Goal: Task Accomplishment & Management: Manage account settings

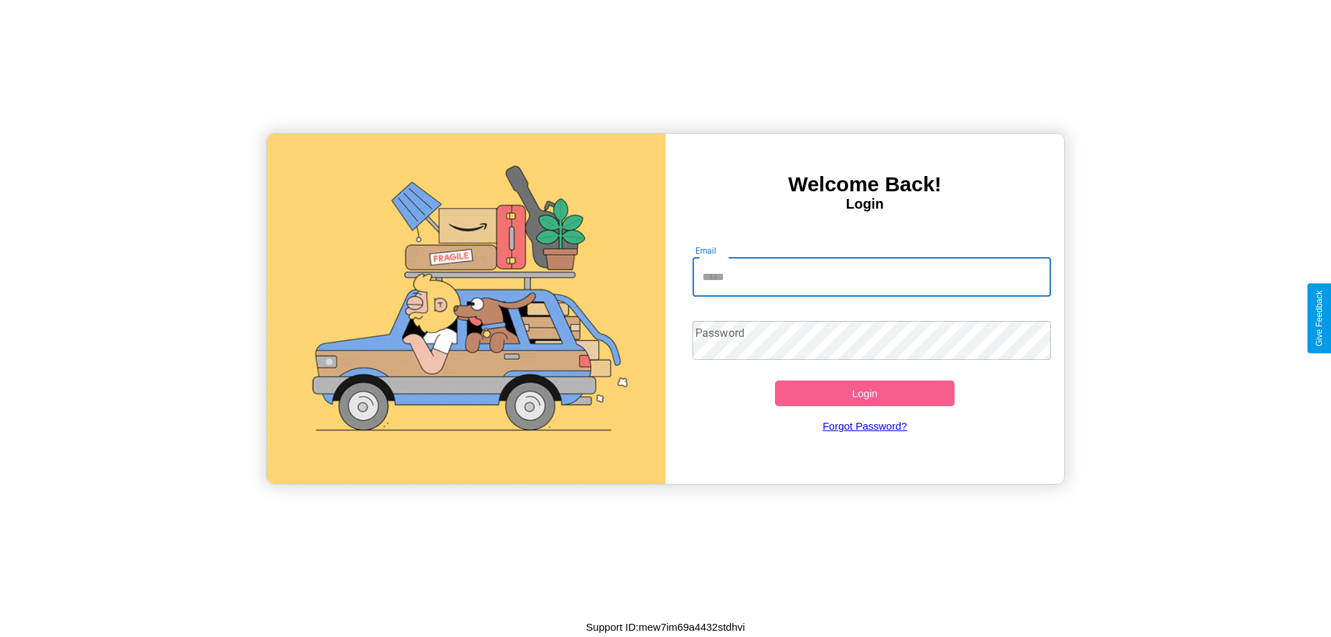
click at [872, 277] on input "Email" at bounding box center [872, 277] width 359 height 39
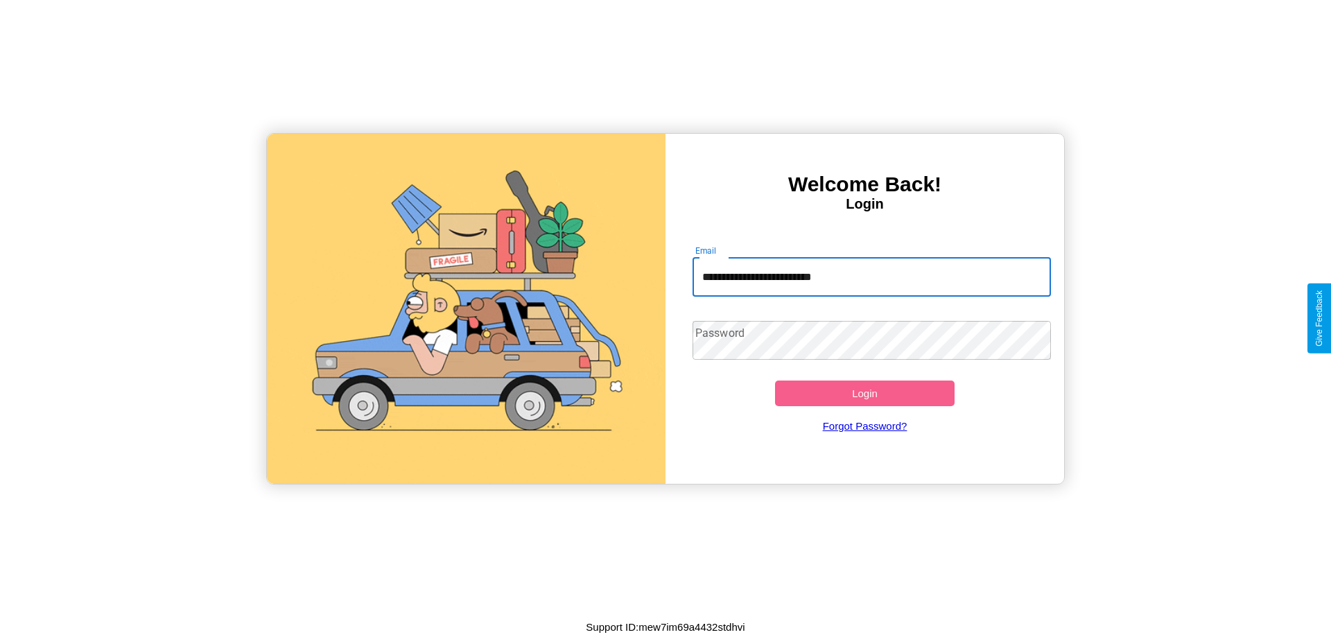
type input "**********"
click at [865, 393] on button "Login" at bounding box center [865, 394] width 180 height 26
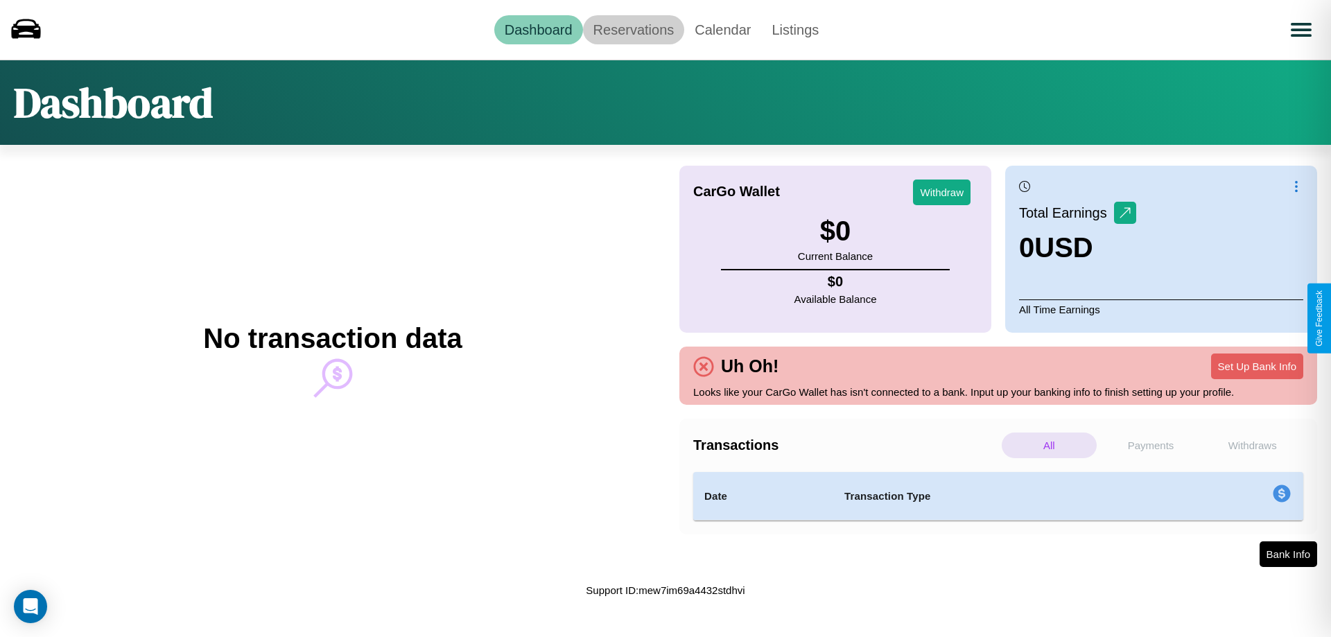
click at [633, 29] on link "Reservations" at bounding box center [634, 29] width 102 height 29
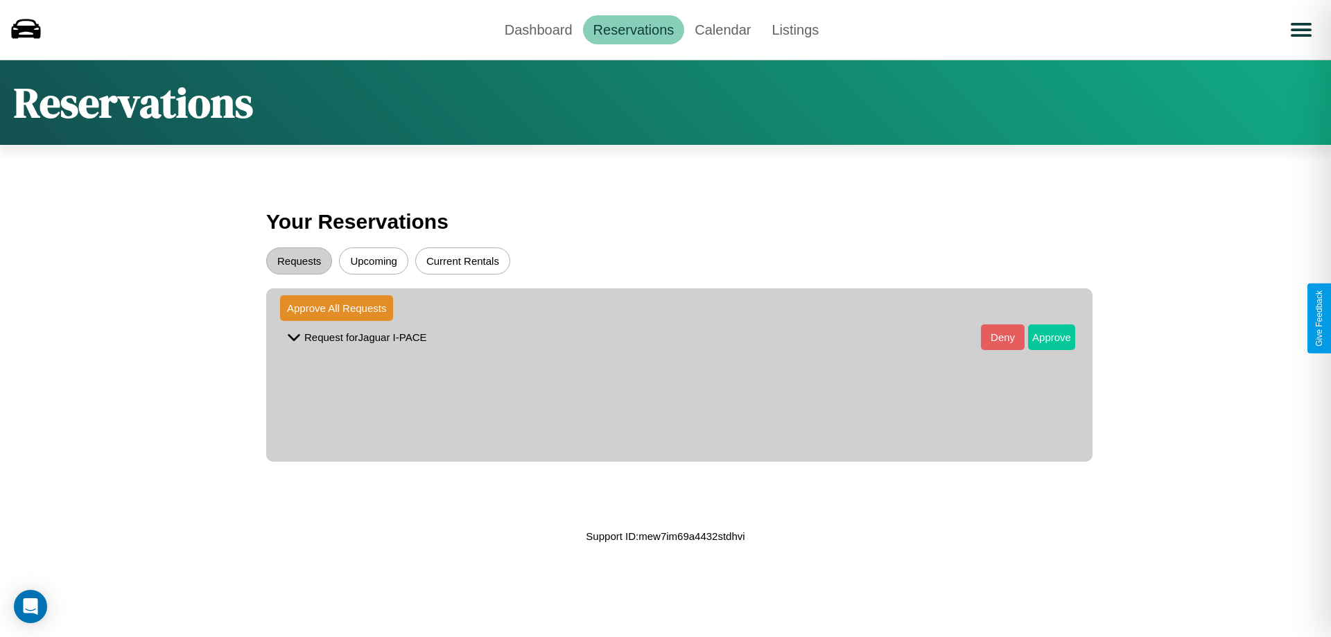
click at [1042, 337] on button "Approve" at bounding box center [1051, 338] width 47 height 26
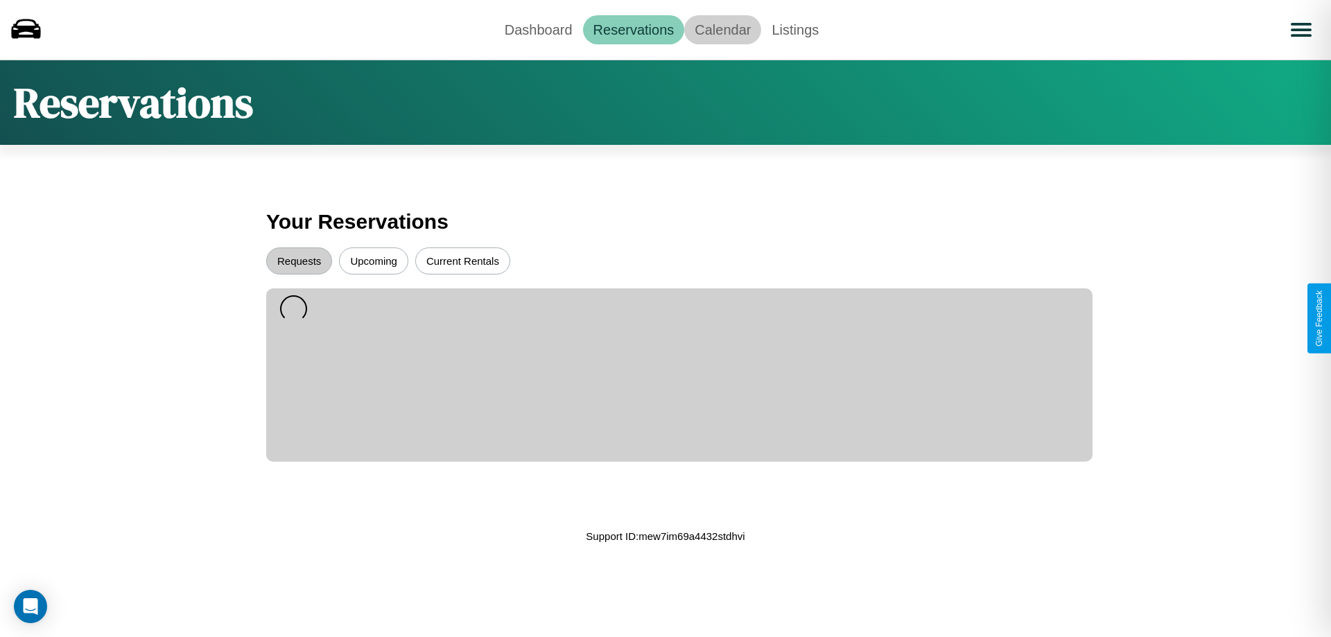
click at [723, 29] on link "Calendar" at bounding box center [722, 29] width 77 height 29
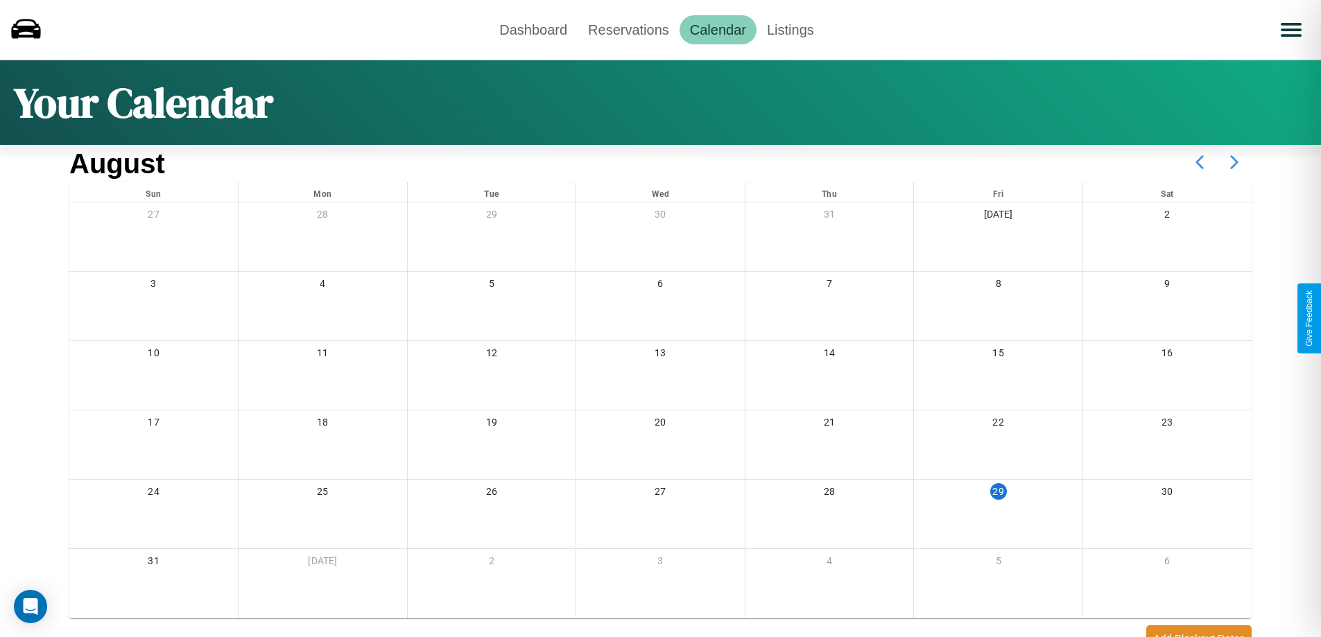
click at [1234, 162] on icon at bounding box center [1234, 162] width 35 height 35
click at [533, 29] on link "Dashboard" at bounding box center [533, 29] width 89 height 29
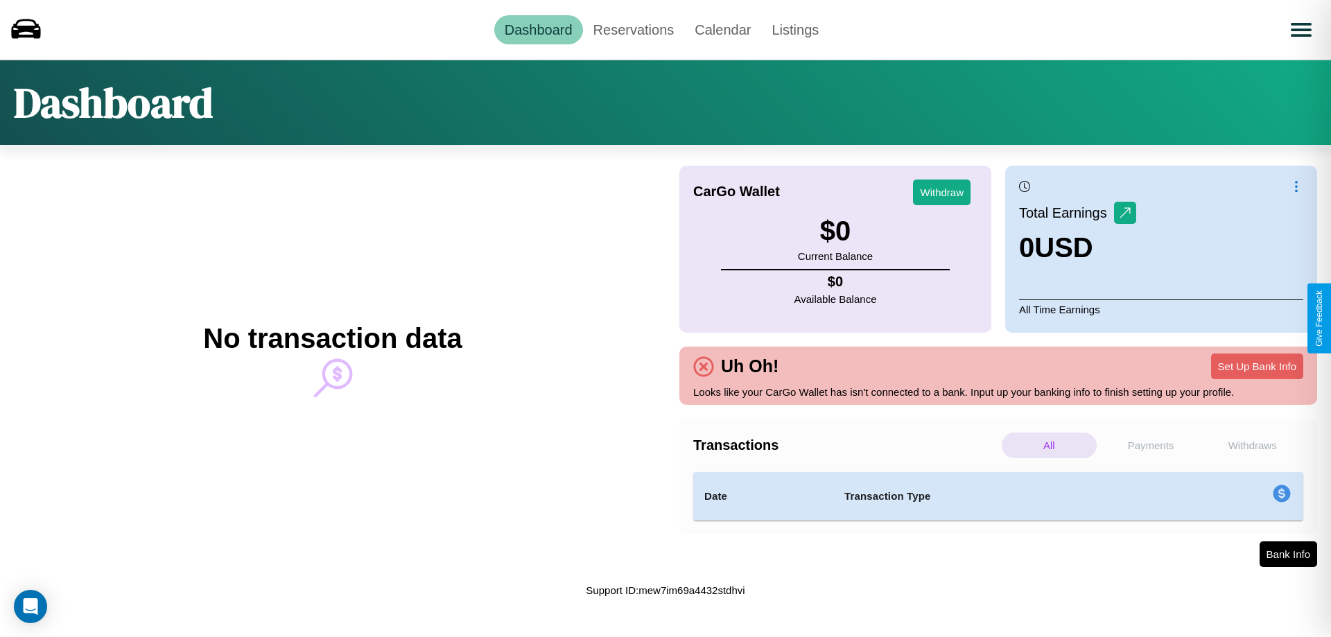
click at [1252, 445] on p "Withdraws" at bounding box center [1252, 446] width 95 height 26
click at [1049, 445] on p "All" at bounding box center [1049, 446] width 95 height 26
click at [1151, 445] on p "Payments" at bounding box center [1151, 446] width 95 height 26
click at [1252, 445] on p "Withdraws" at bounding box center [1252, 446] width 95 height 26
